Goal: Information Seeking & Learning: Learn about a topic

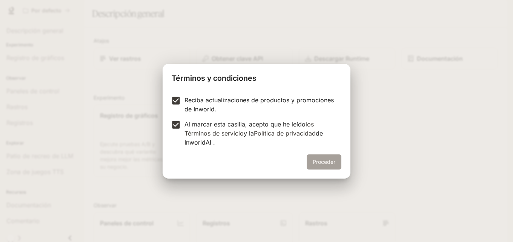
click at [330, 158] on font "Proceder" at bounding box center [323, 161] width 23 height 9
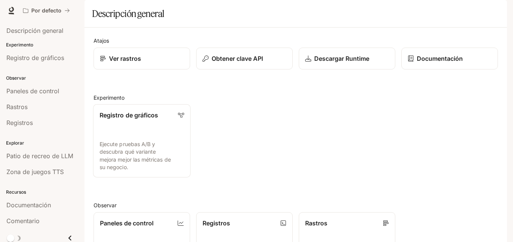
scroll to position [75, 0]
click at [120, 141] on font "Ejecute pruebas A/B y descubra qué variante mejora mejor las métricas de su neg…" at bounding box center [134, 155] width 71 height 29
click at [127, 62] on font "Ver rastros" at bounding box center [125, 59] width 32 height 8
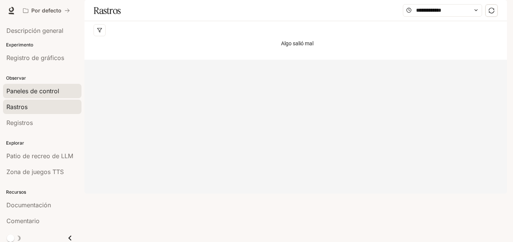
click at [19, 92] on font "Paneles de control" at bounding box center [32, 91] width 53 height 8
